Goal: Task Accomplishment & Management: Use online tool/utility

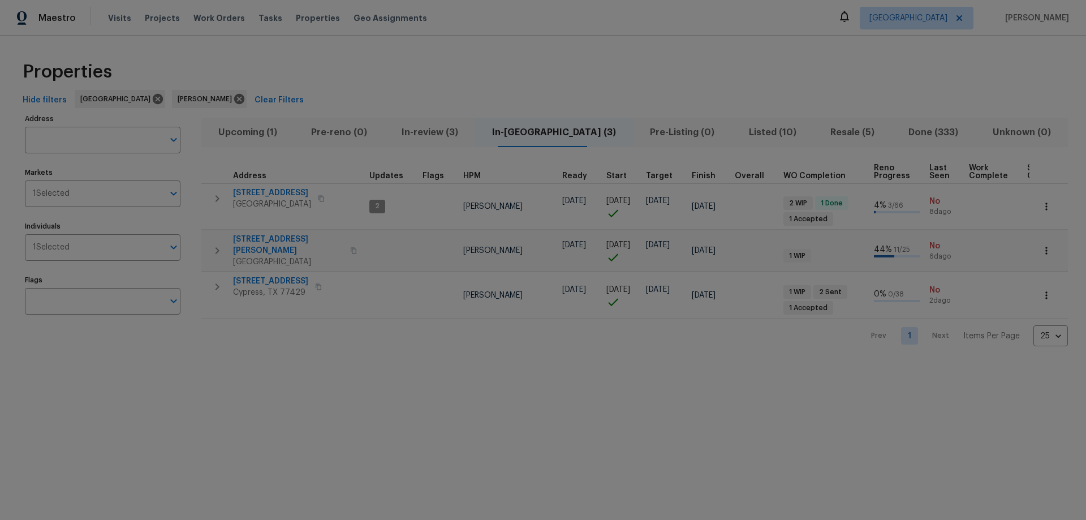
click at [279, 137] on span "Upcoming (1)" at bounding box center [247, 132] width 79 height 16
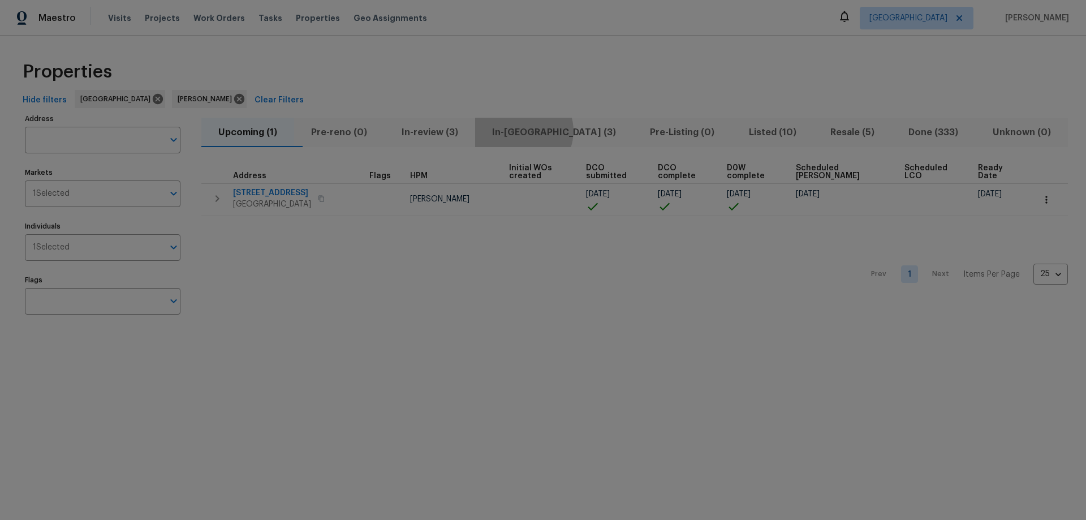
click at [545, 131] on span "In-reno (3)" at bounding box center [554, 132] width 144 height 16
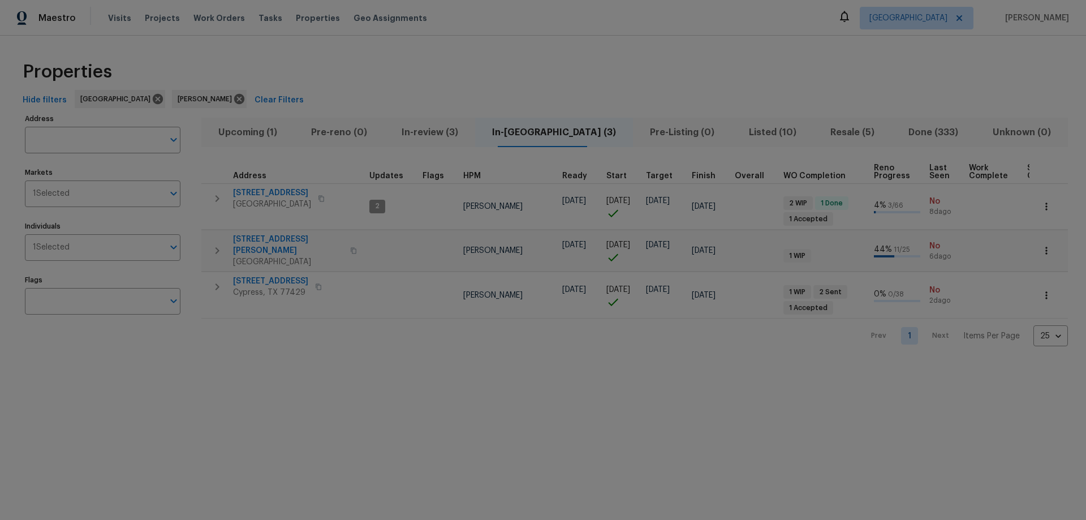
click at [245, 130] on span "Upcoming (1)" at bounding box center [247, 132] width 79 height 16
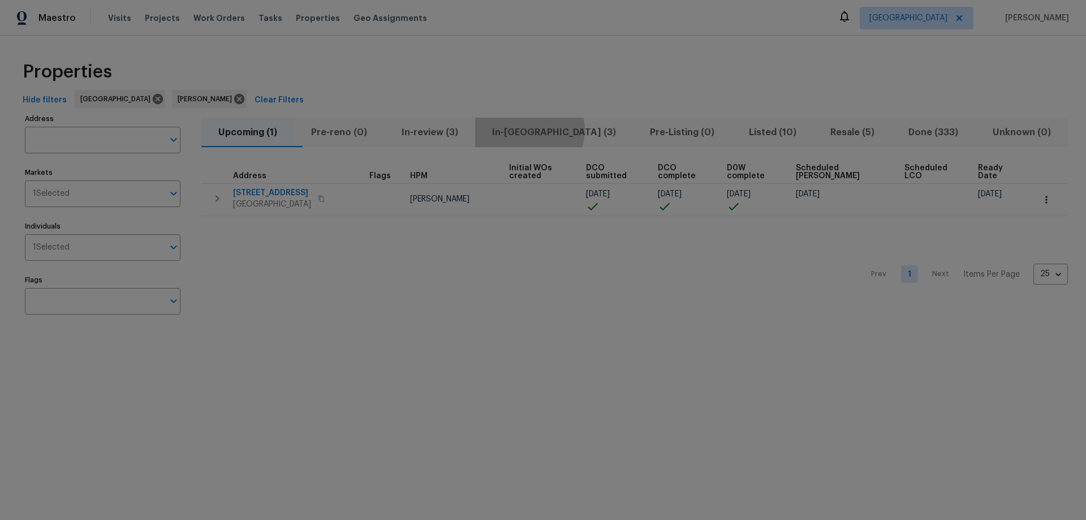
click at [550, 130] on span "In-reno (3)" at bounding box center [554, 132] width 144 height 16
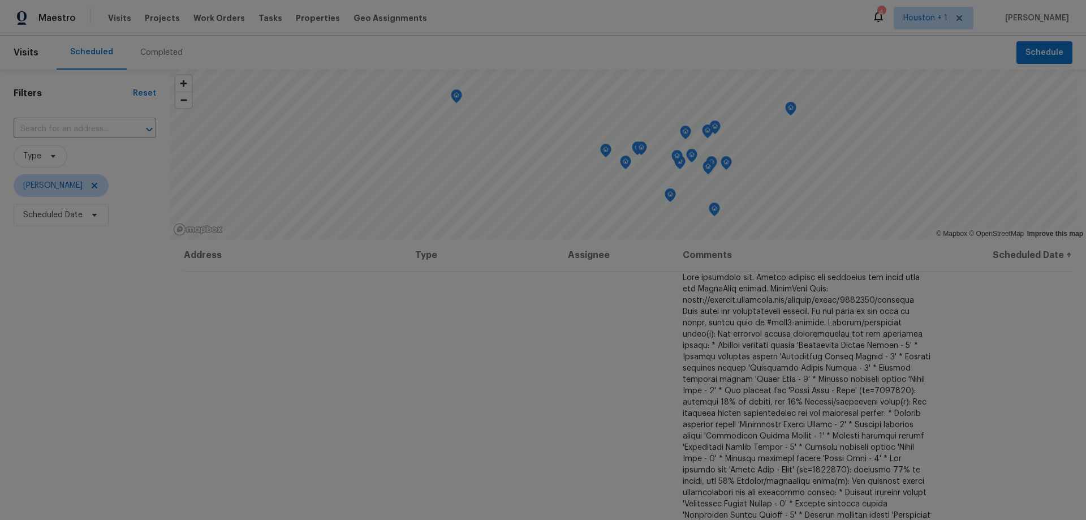
scroll to position [509, 0]
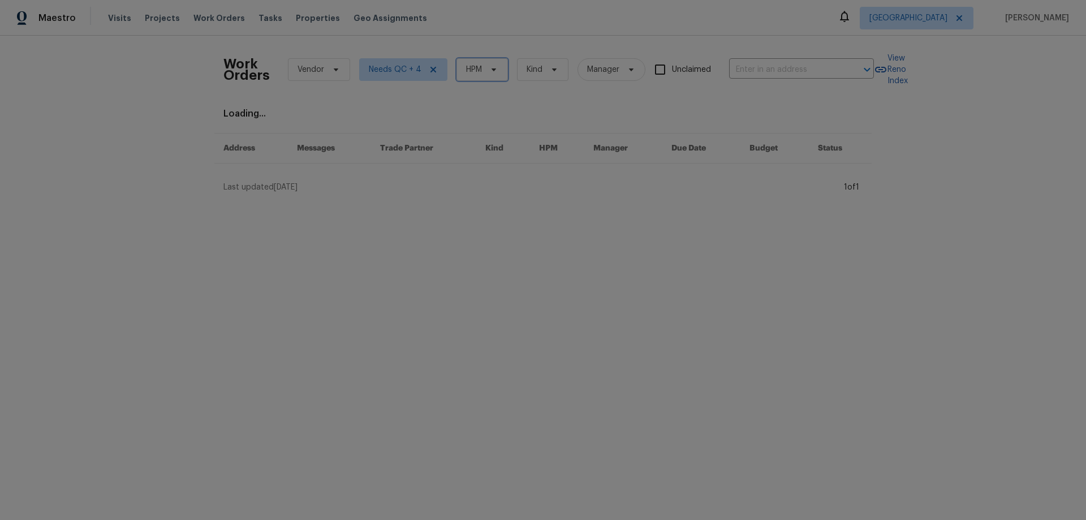
click at [474, 69] on span "HPM" at bounding box center [474, 69] width 16 height 11
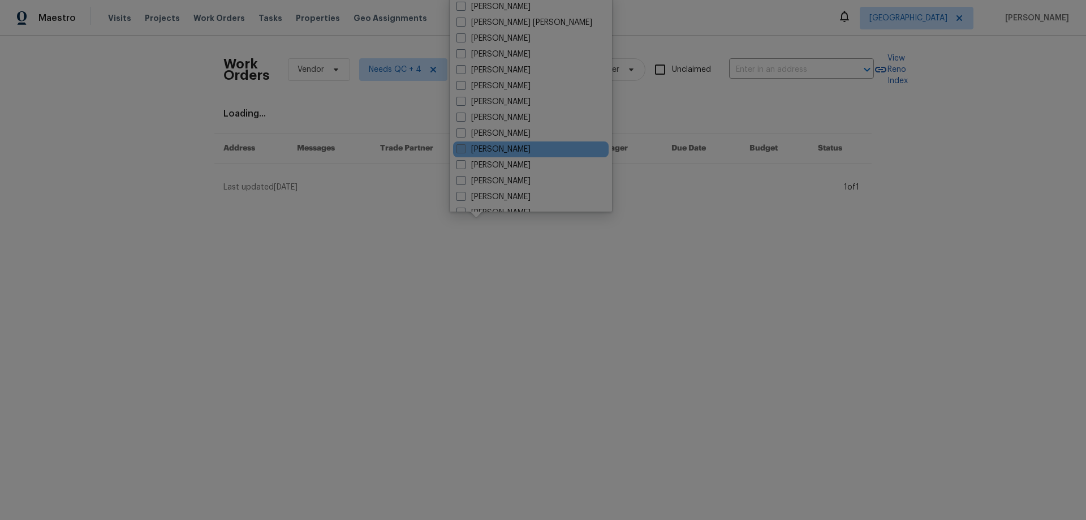
click at [511, 145] on label "[PERSON_NAME]" at bounding box center [493, 149] width 74 height 11
click at [464, 145] on input "[PERSON_NAME]" at bounding box center [459, 147] width 7 height 7
checkbox input "true"
